Goal: Task Accomplishment & Management: Manage account settings

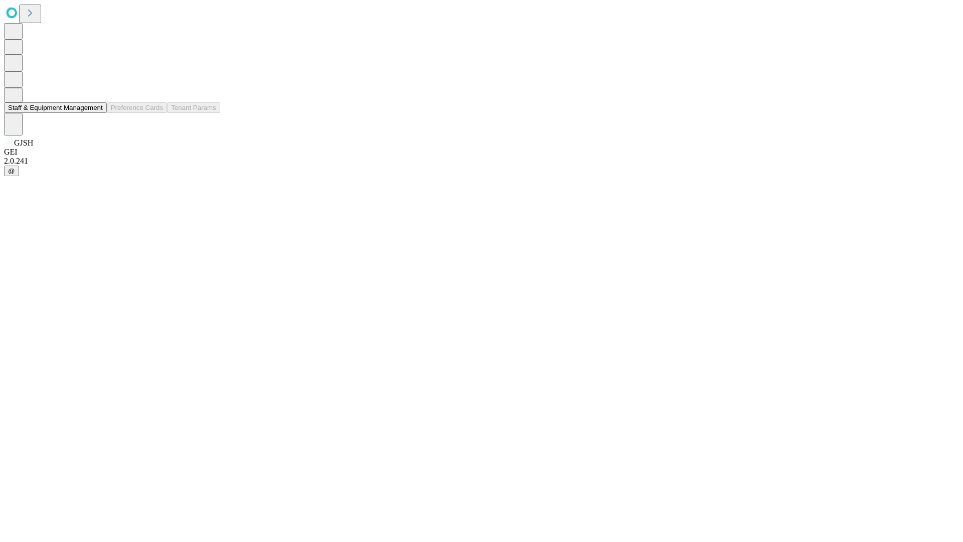
click at [96, 113] on button "Staff & Equipment Management" at bounding box center [55, 107] width 103 height 11
